Goal: Task Accomplishment & Management: Manage account settings

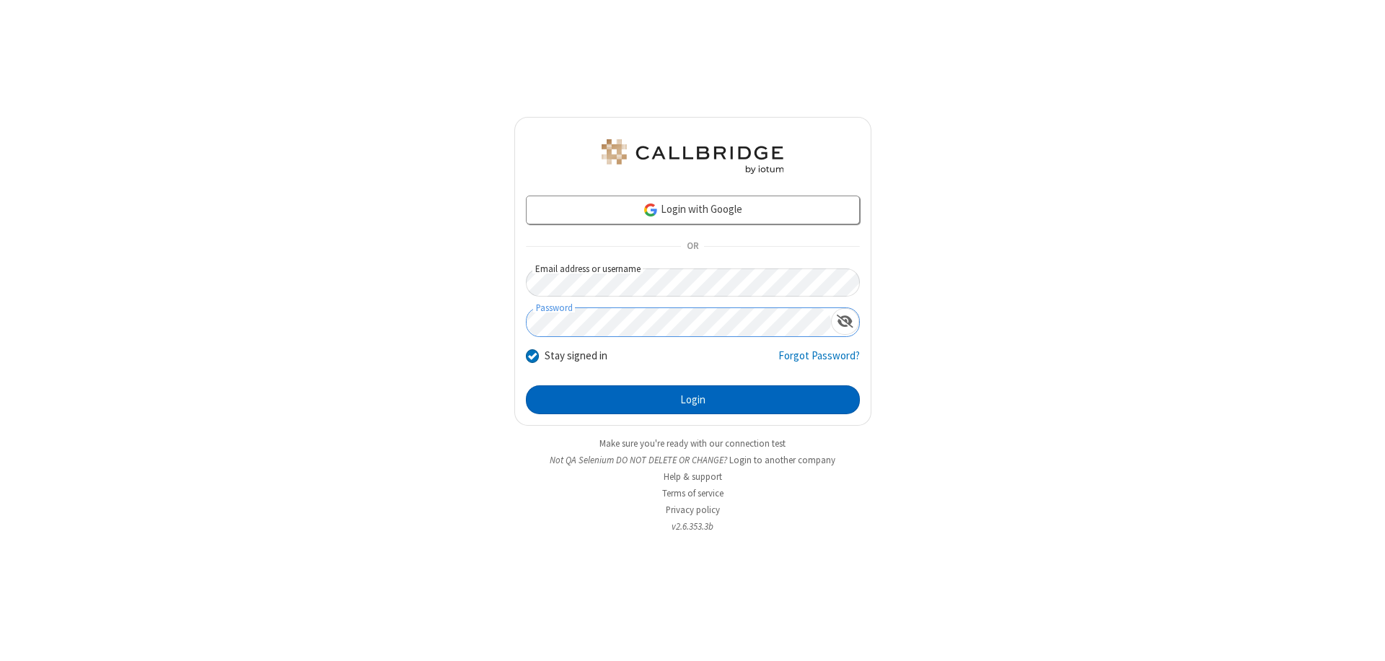
click at [692, 400] on button "Login" at bounding box center [693, 399] width 334 height 29
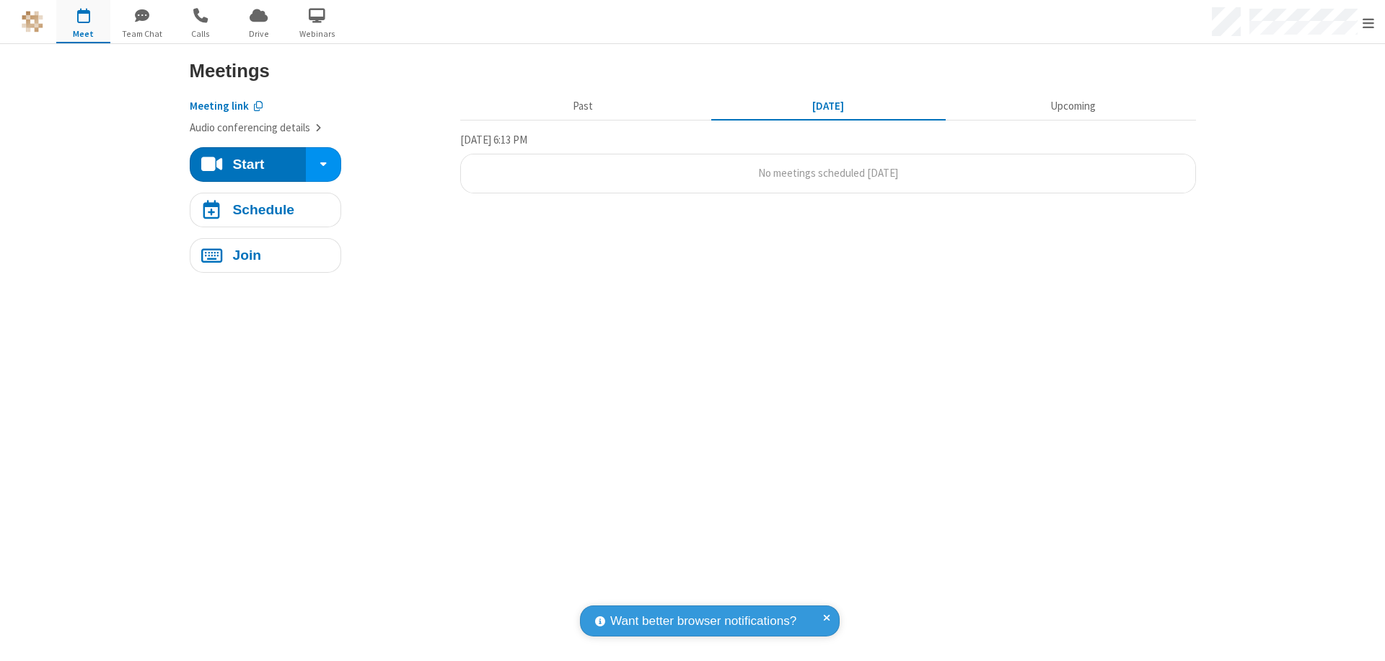
click at [1368, 22] on span "Open menu" at bounding box center [1368, 23] width 12 height 14
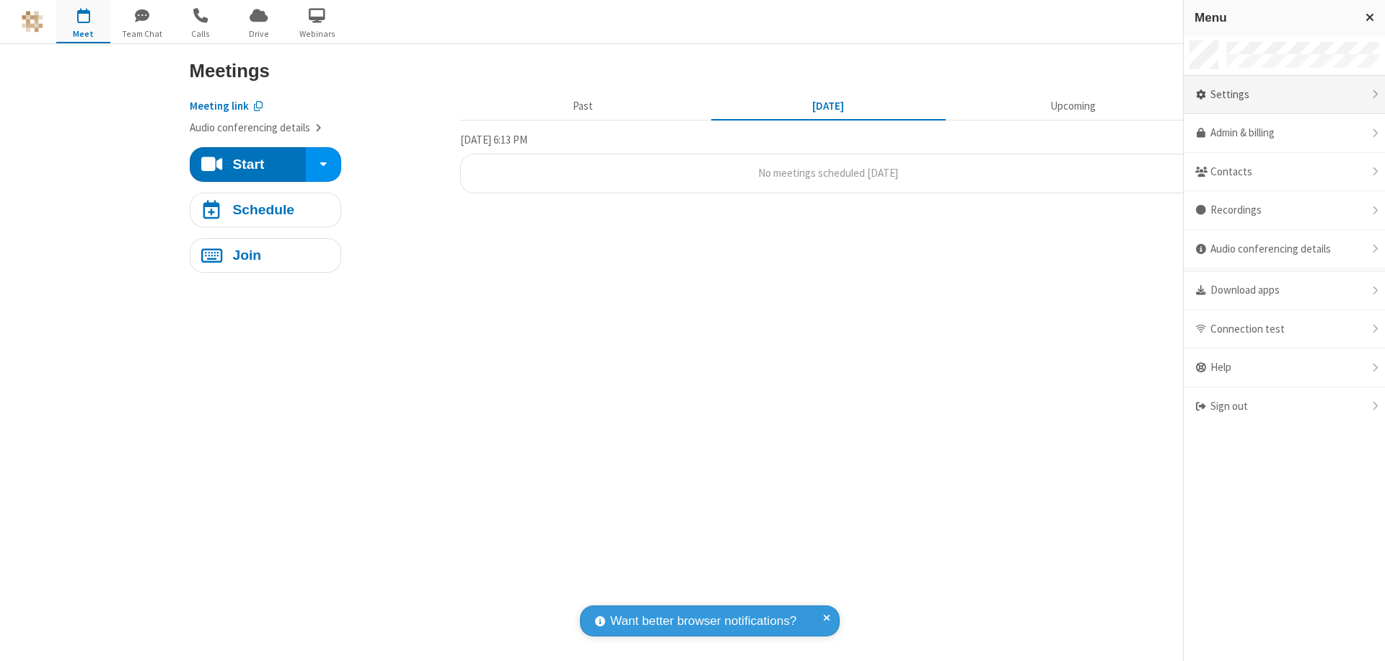
click at [1284, 94] on div "Settings" at bounding box center [1284, 95] width 201 height 39
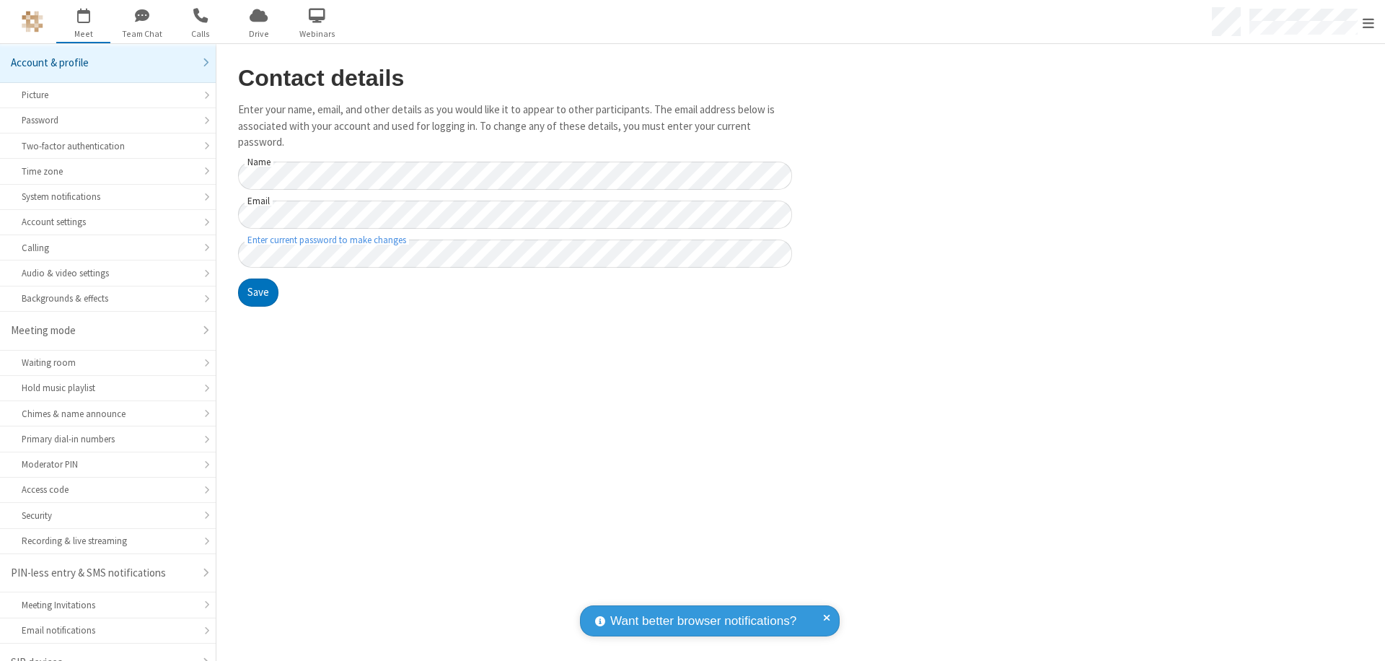
scroll to position [20, 0]
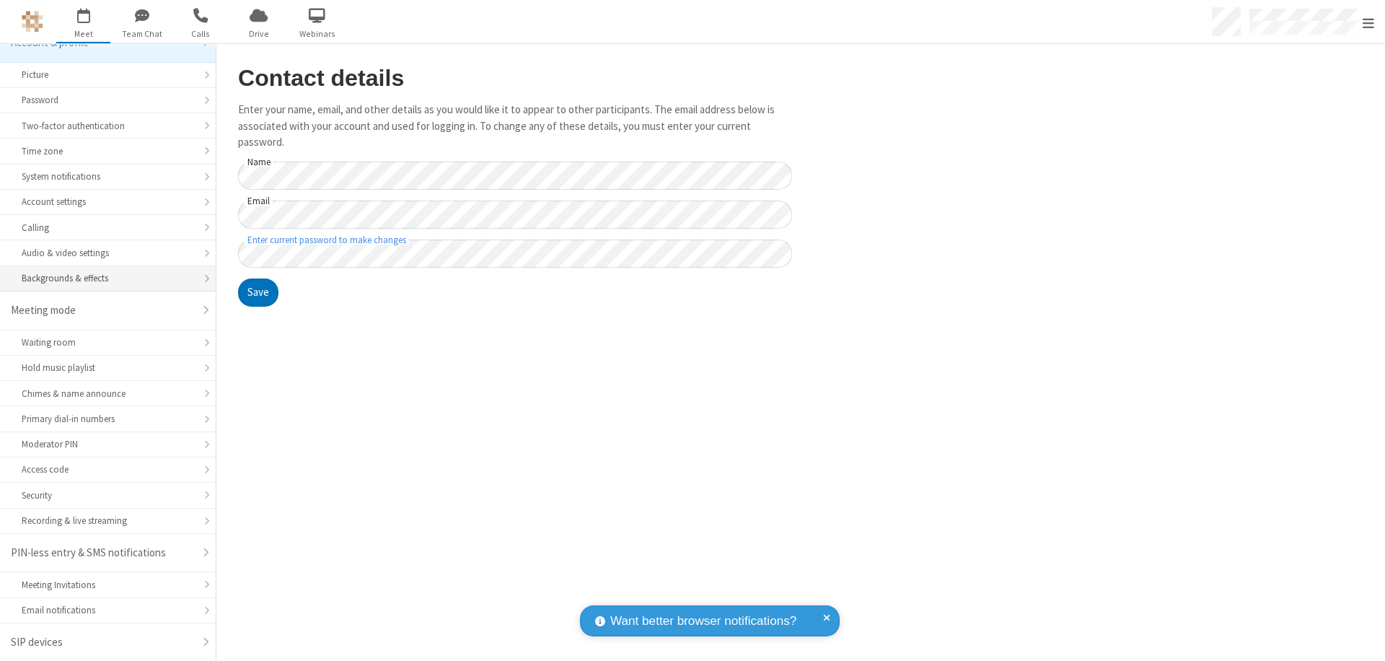
click at [102, 278] on div "Backgrounds & effects" at bounding box center [108, 278] width 172 height 14
